Goal: Task Accomplishment & Management: Complete application form

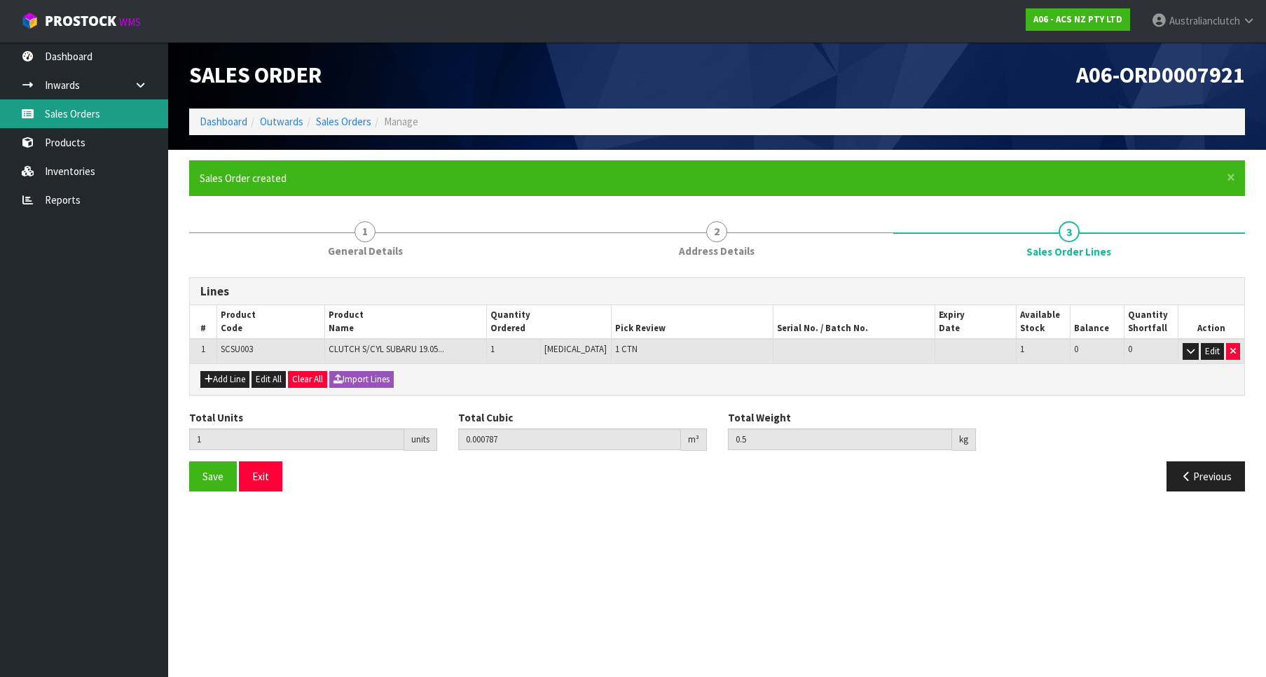
click at [81, 113] on link "Sales Orders" at bounding box center [84, 113] width 168 height 29
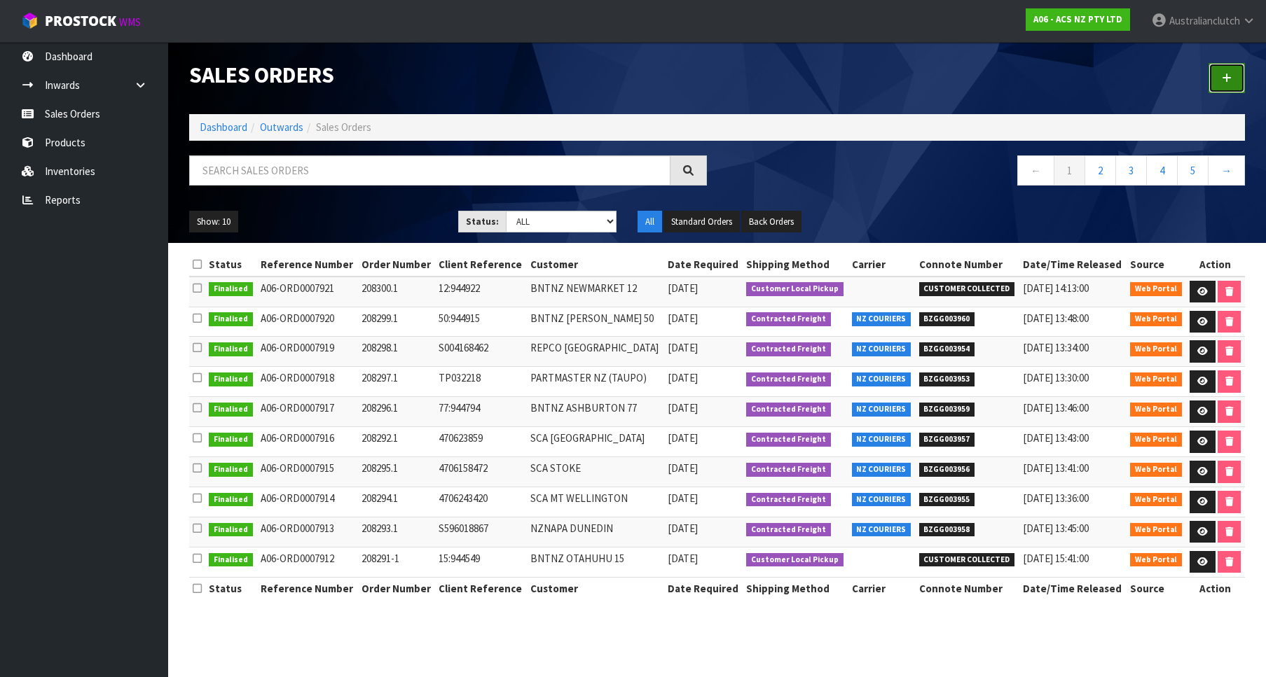
click at [1216, 88] on link at bounding box center [1227, 78] width 36 height 30
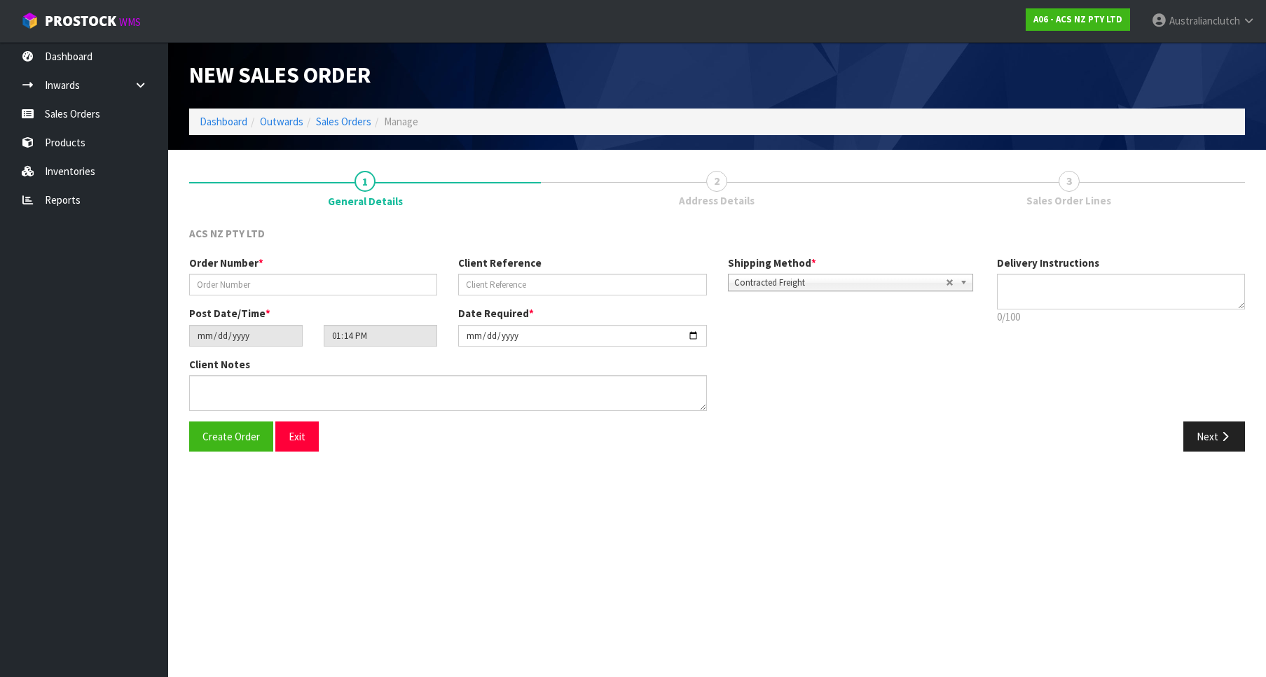
click at [259, 273] on div "Order Number *" at bounding box center [313, 276] width 269 height 40
click at [261, 277] on input "text" at bounding box center [313, 285] width 248 height 22
paste input "208301.1"
type input "208301.1"
click at [475, 287] on input "text" at bounding box center [582, 285] width 248 height 22
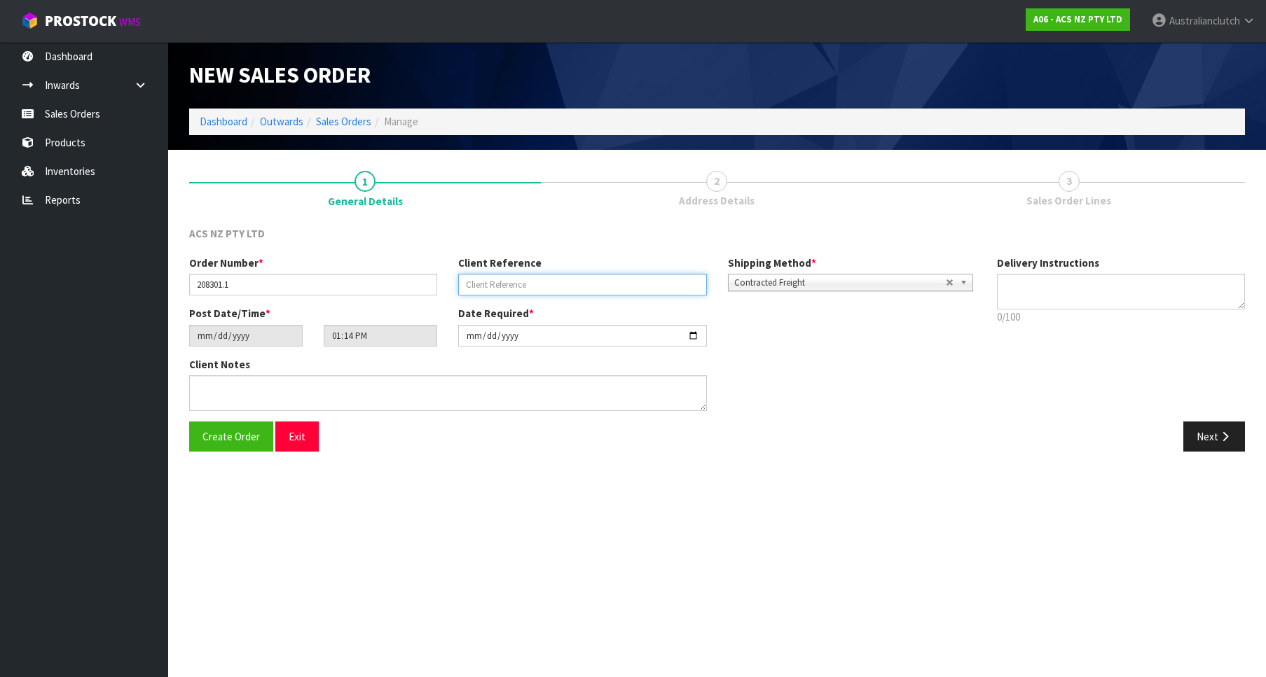
paste input "29:945038"
type input "29:945038"
click at [1115, 273] on div "Delivery Instructions 0/100 Delivery instructions has exceeded maximum length!" at bounding box center [1120, 294] width 269 height 76
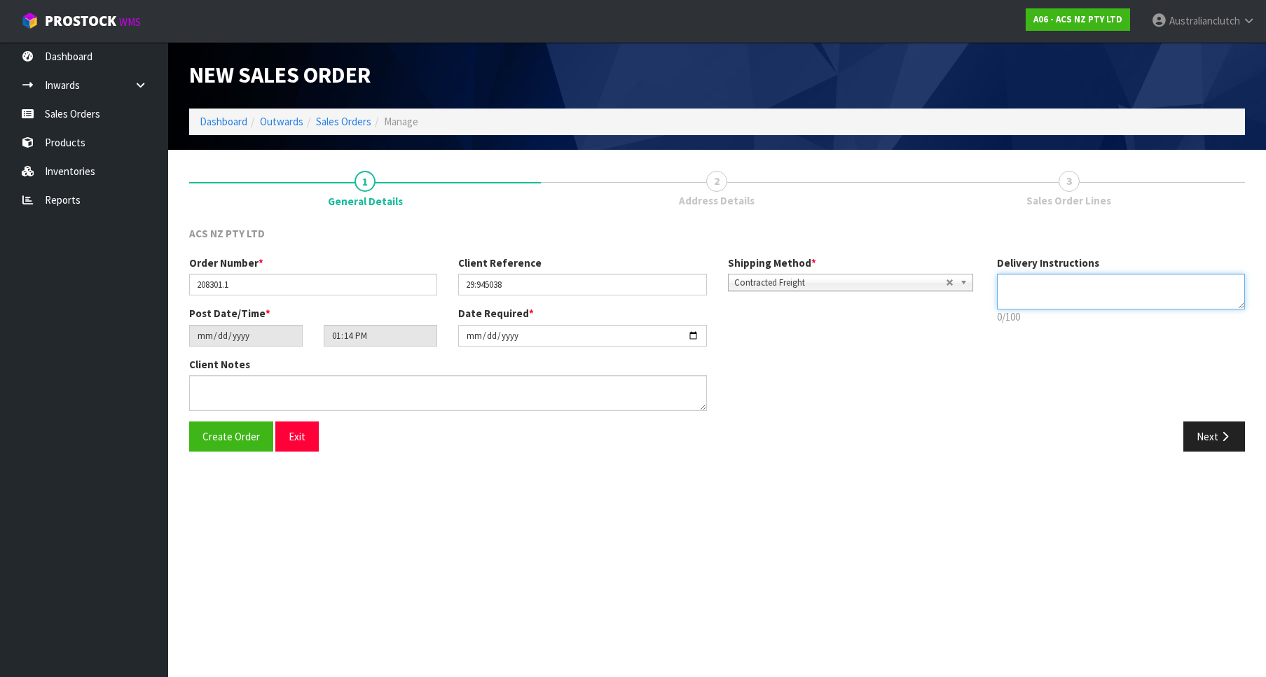
click at [1115, 283] on textarea at bounding box center [1121, 292] width 248 height 36
drag, startPoint x: 1128, startPoint y: 300, endPoint x: 958, endPoint y: 276, distance: 171.9
click at [997, 276] on textarea at bounding box center [1121, 292] width 248 height 36
type textarea "PLEASE SEND VIA NZC"
click at [1202, 451] on button "Next" at bounding box center [1214, 437] width 62 height 30
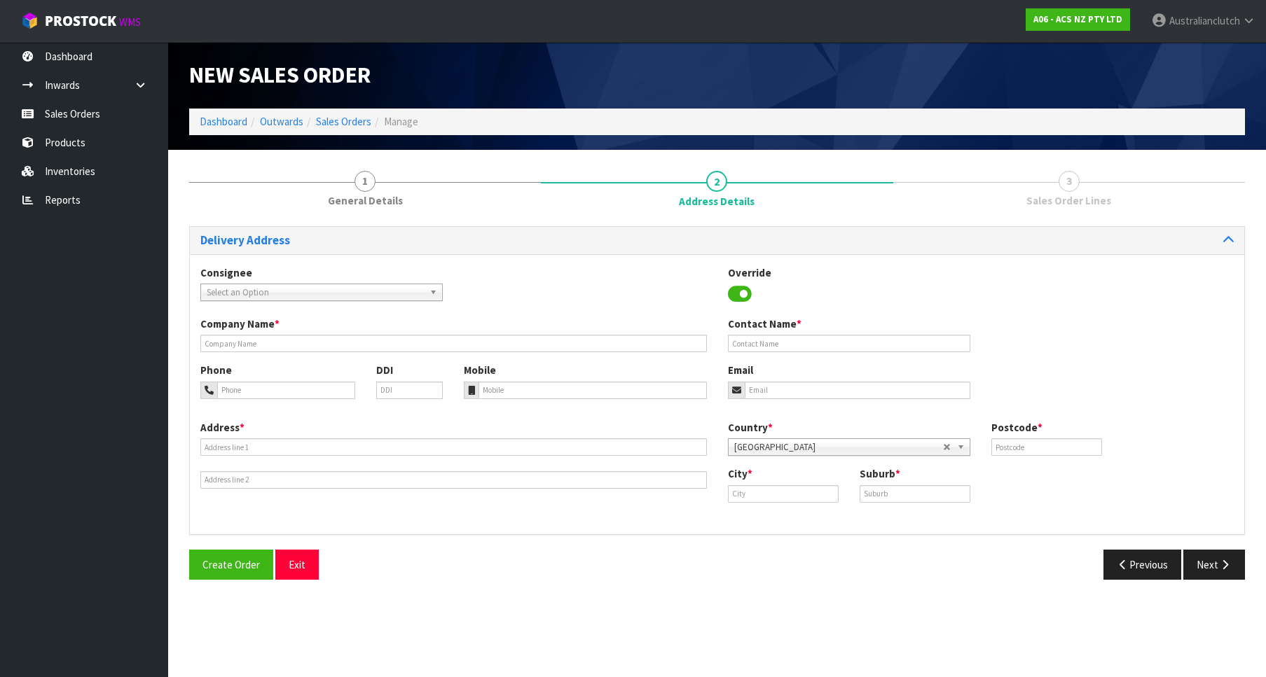
click at [264, 296] on span "Select an Option" at bounding box center [315, 292] width 217 height 17
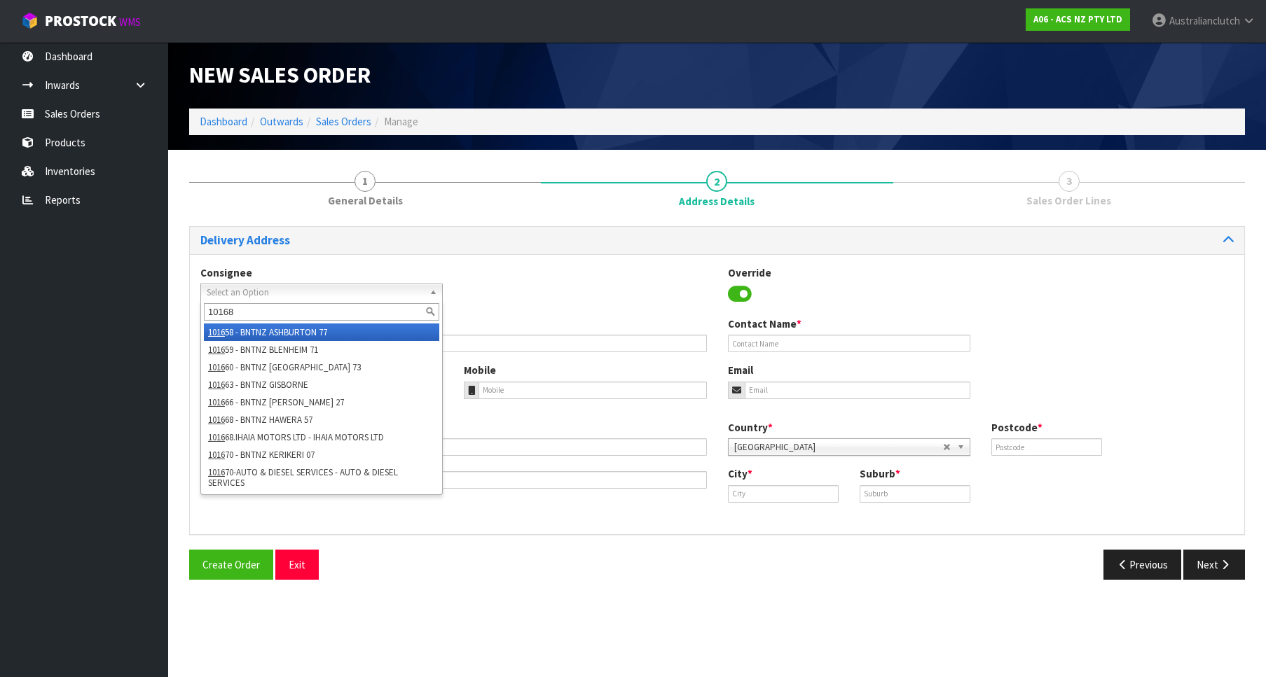
type input "101686"
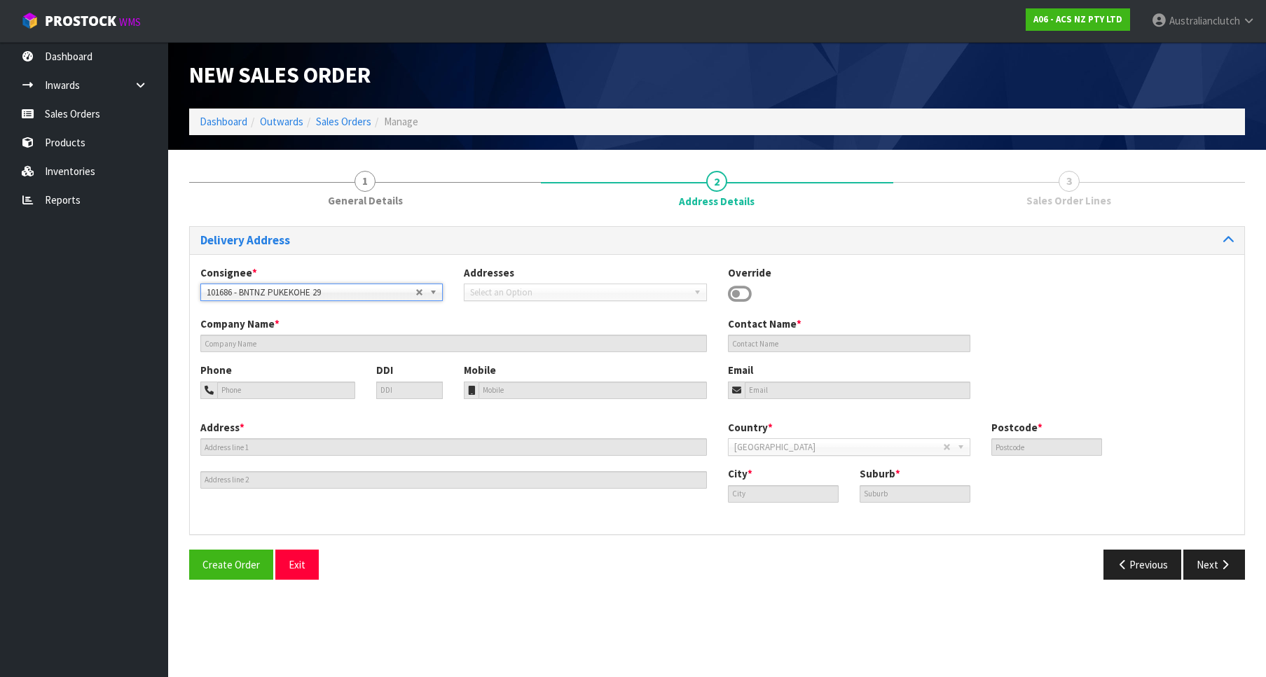
type input "BNTNZ PUKEKOHE 29"
type input "[STREET_ADDRESS]"
type input "2120"
type input "PUKEKOHE"
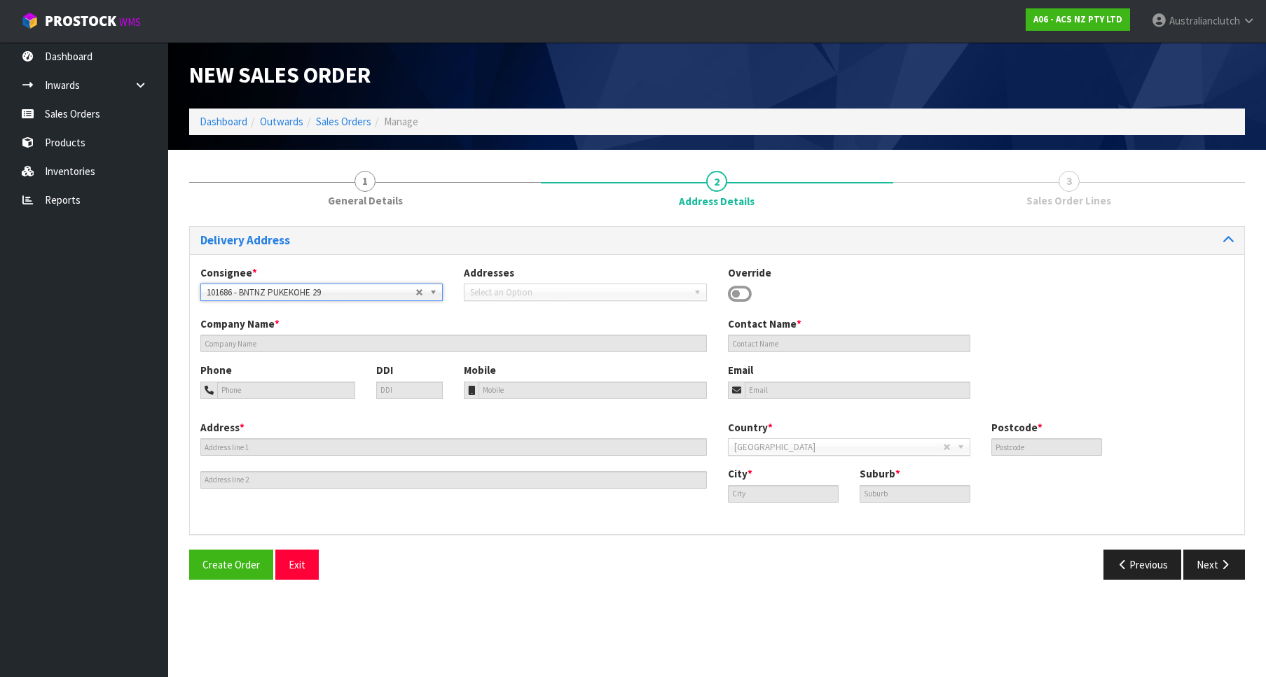
type input "PUKEKOHE"
click at [1212, 561] on button "Next" at bounding box center [1214, 565] width 62 height 30
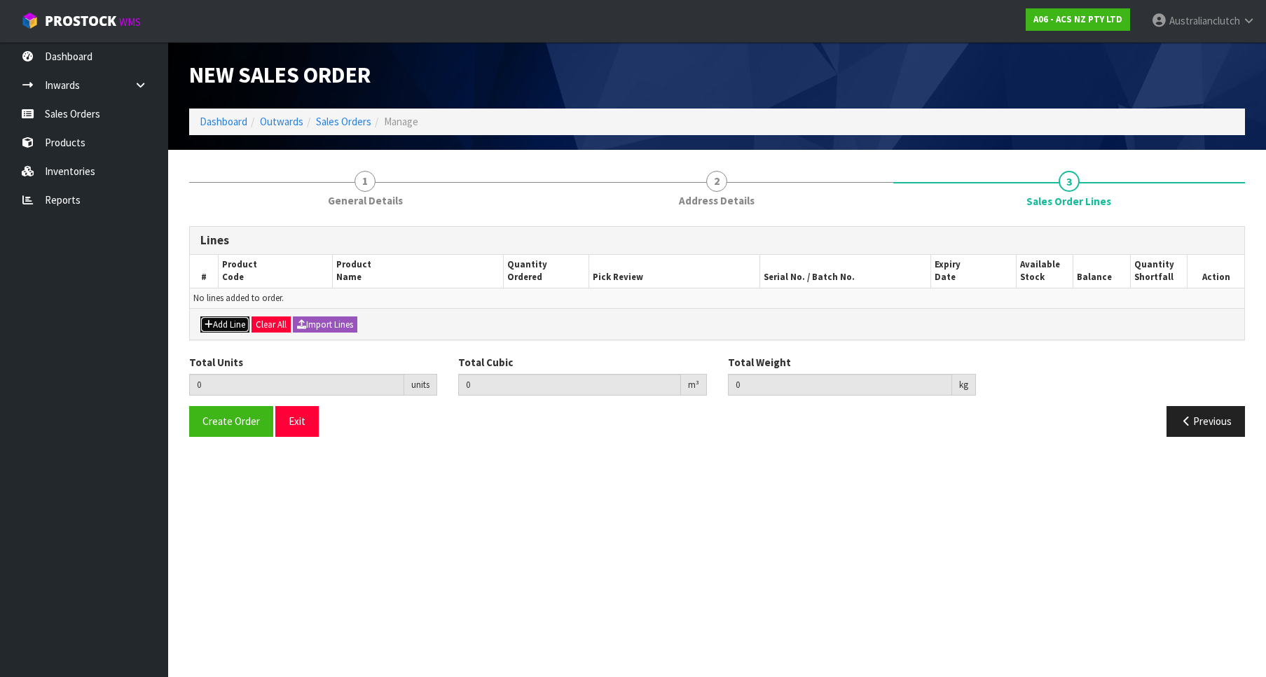
click at [220, 320] on button "Add Line" at bounding box center [224, 325] width 49 height 17
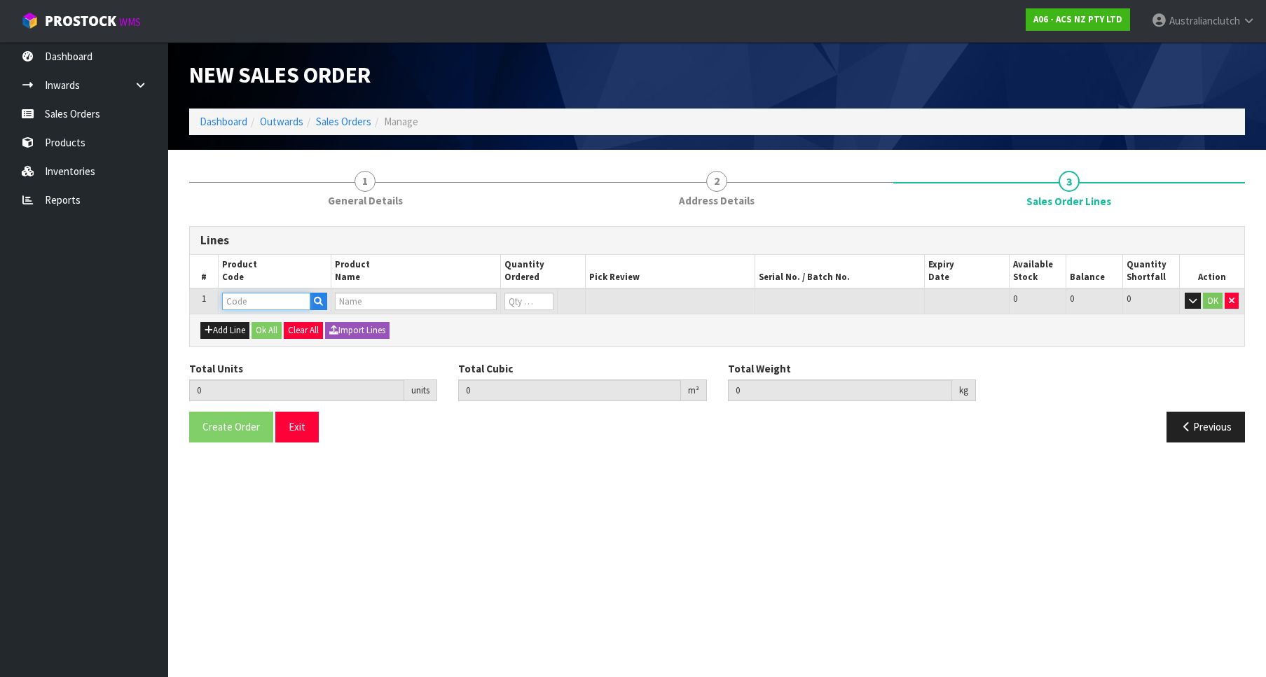
click at [249, 296] on input "text" at bounding box center [266, 302] width 88 height 18
paste input "SCMZ006"
type input "SCMZ006"
type input "0.000000"
type input "0.000"
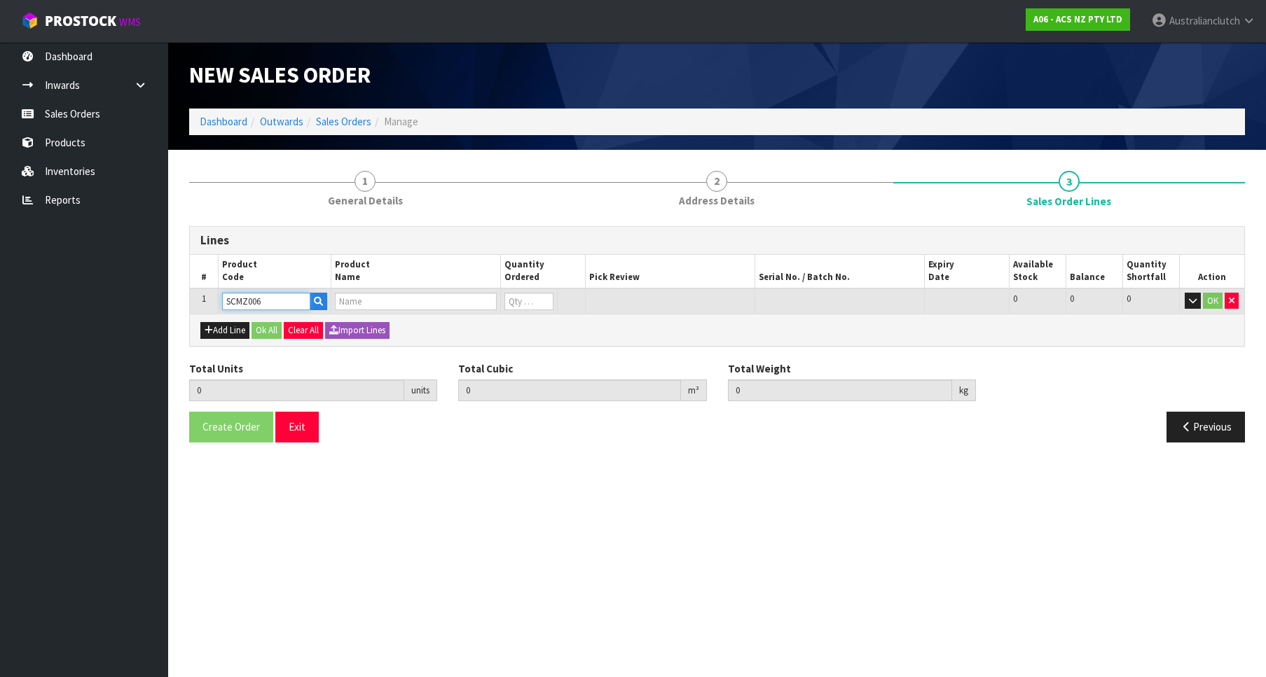
type input "CLUTCH S/CYL MAZDA"
type input "0"
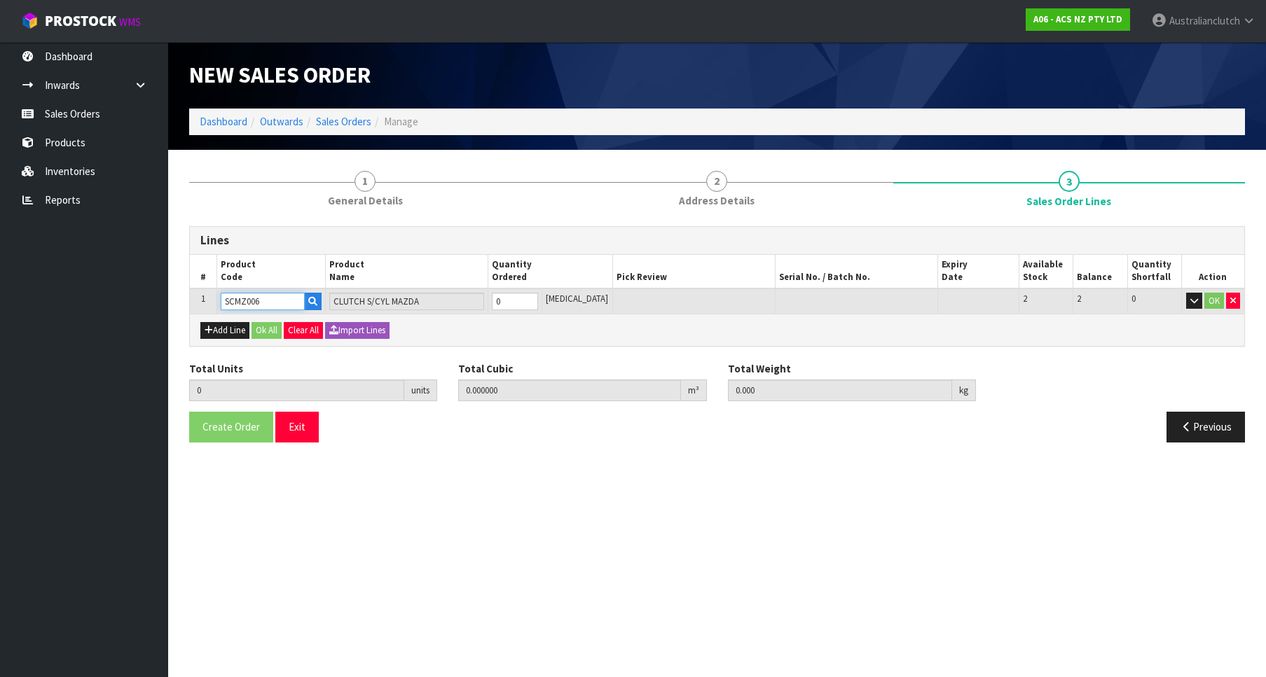
type input "1"
type input "0.000787"
type input "0.35"
type input "1"
click at [537, 296] on input "1" at bounding box center [515, 302] width 46 height 18
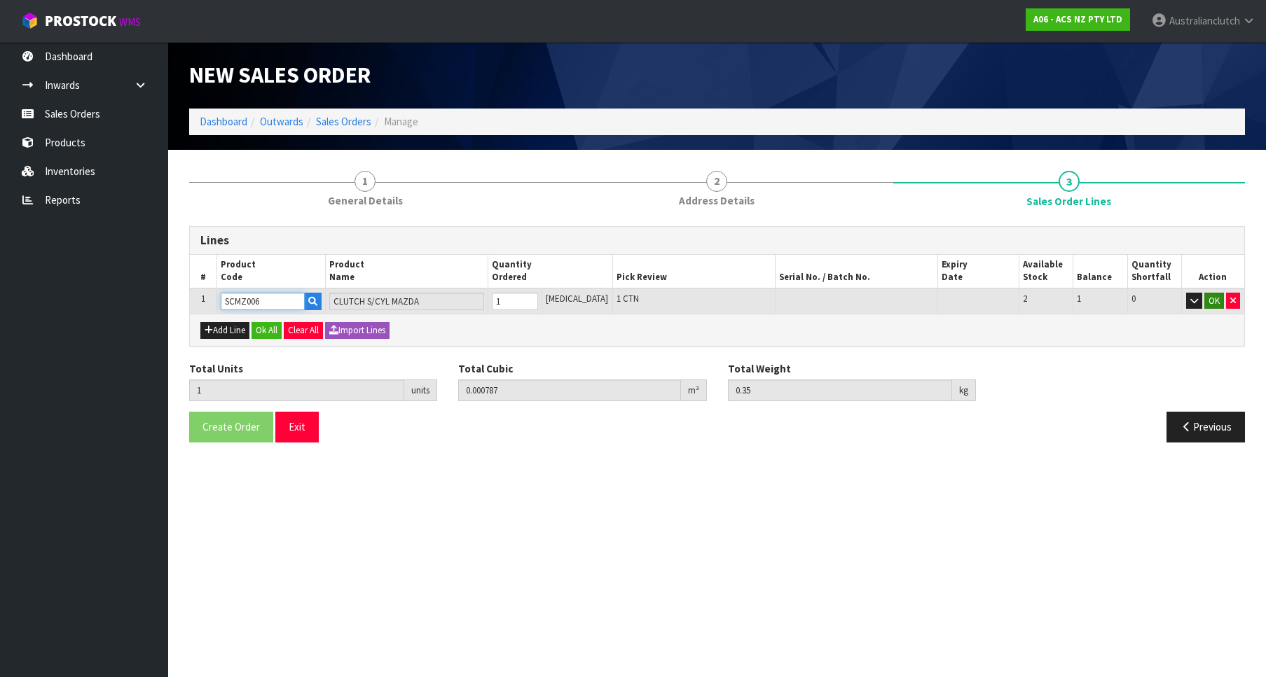
type input "SCMZ006"
click at [1214, 299] on button "OK" at bounding box center [1214, 301] width 20 height 17
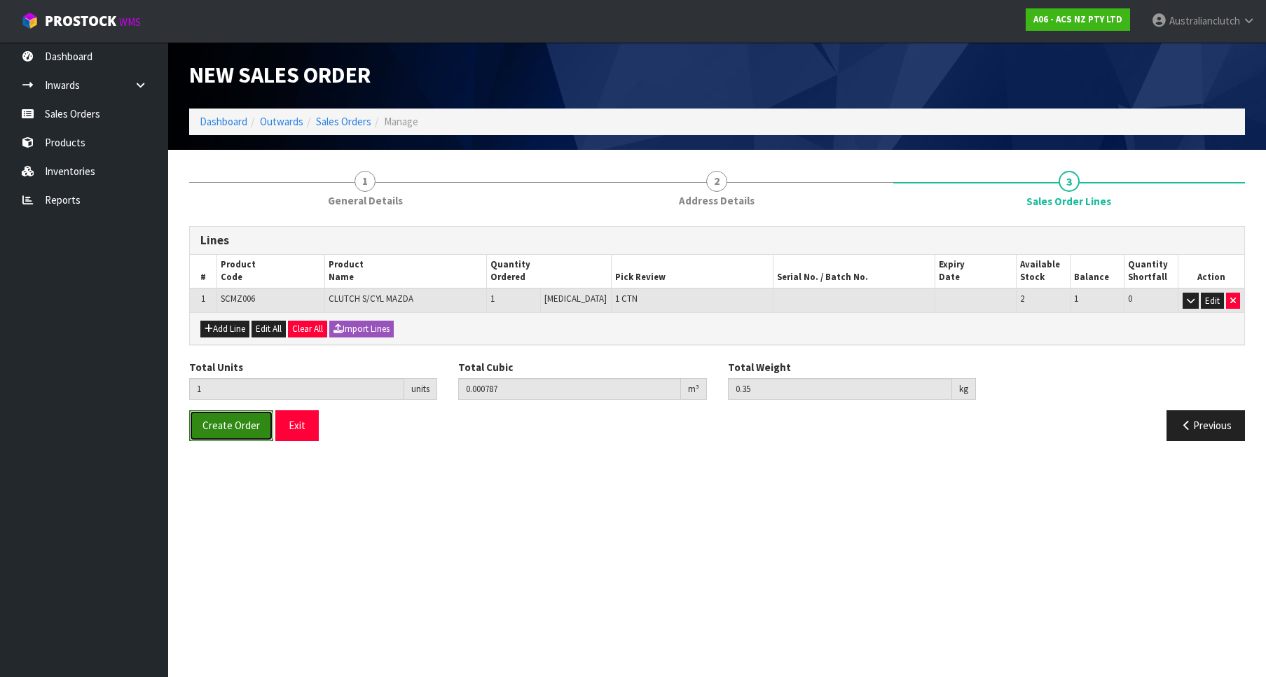
click at [212, 435] on button "Create Order" at bounding box center [231, 426] width 84 height 30
